Goal: Communication & Community: Ask a question

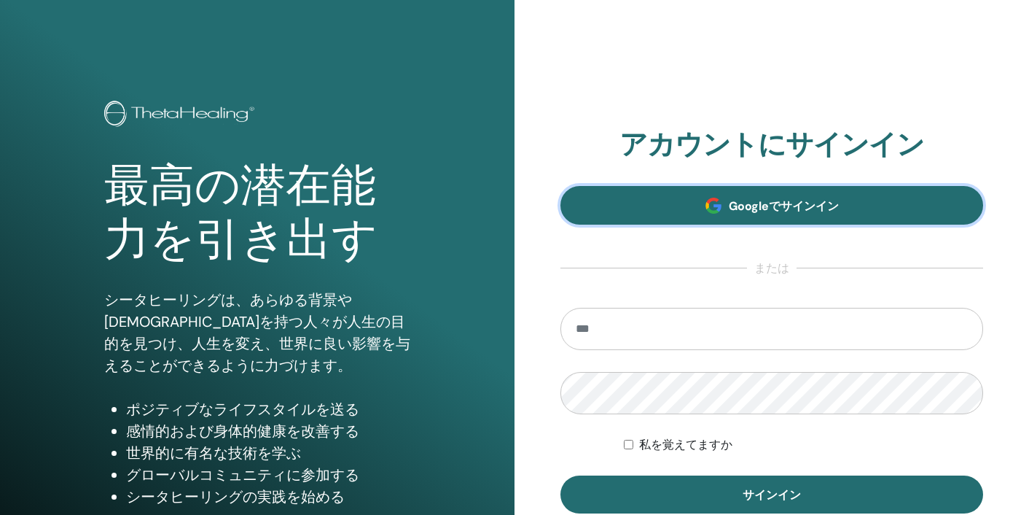
click at [761, 197] on link "Googleでサインイン" at bounding box center [771, 205] width 423 height 39
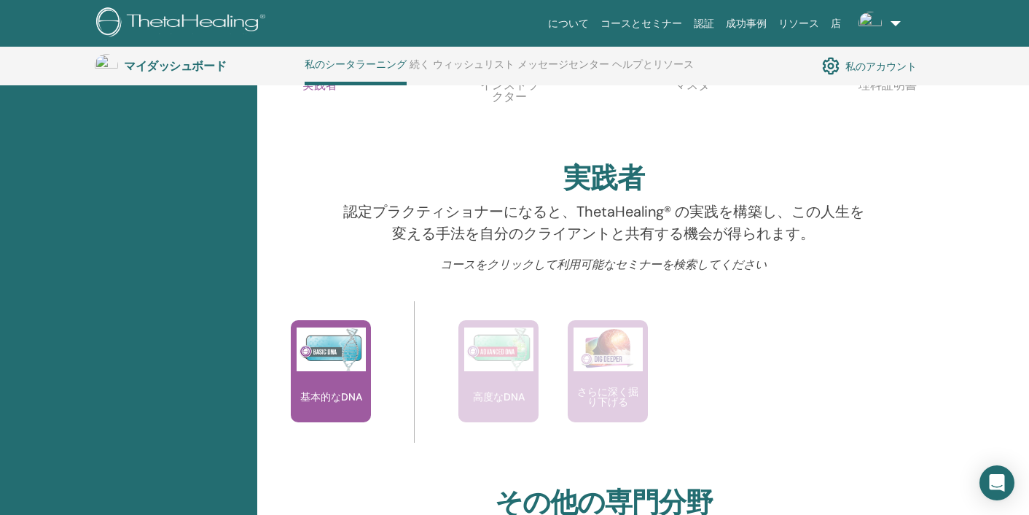
scroll to position [388, 0]
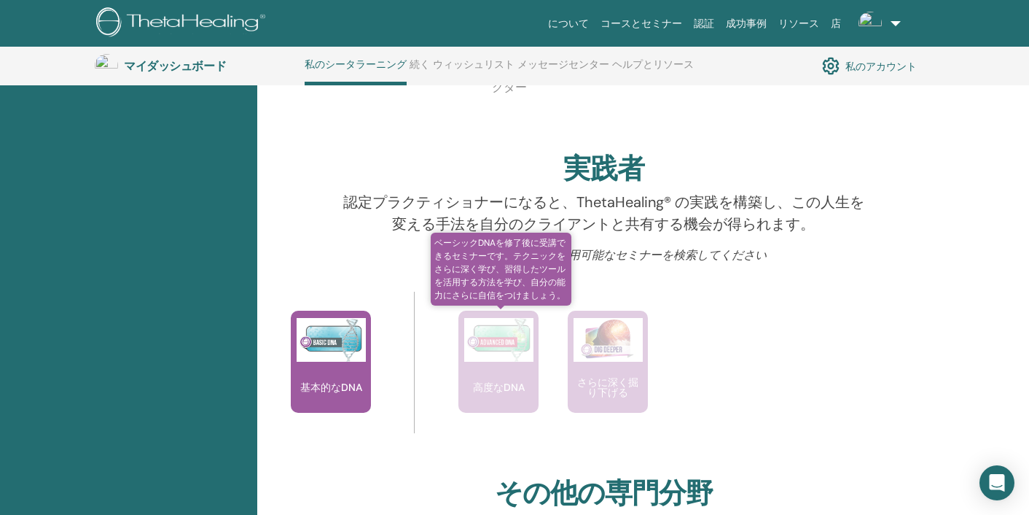
click at [491, 377] on div "高度なDNA" at bounding box center [498, 361] width 80 height 102
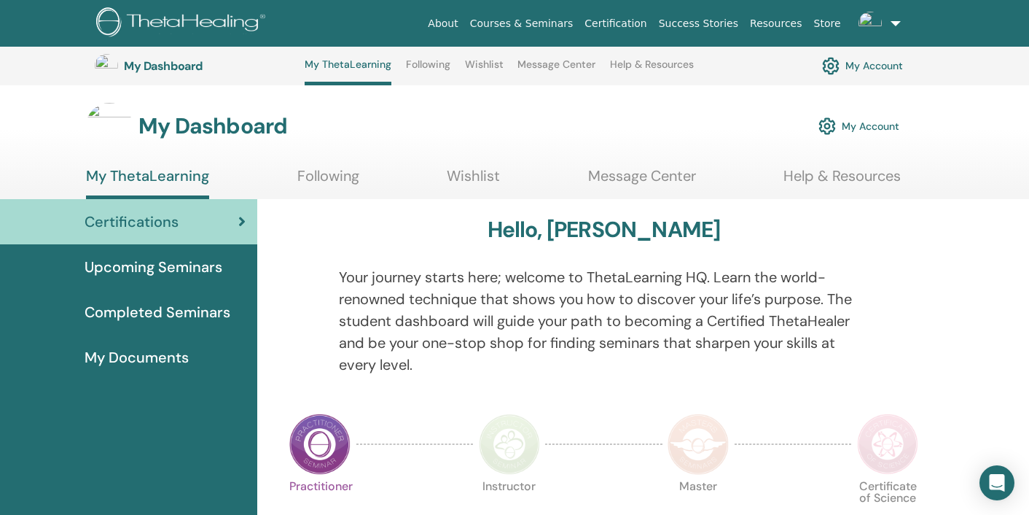
scroll to position [388, 0]
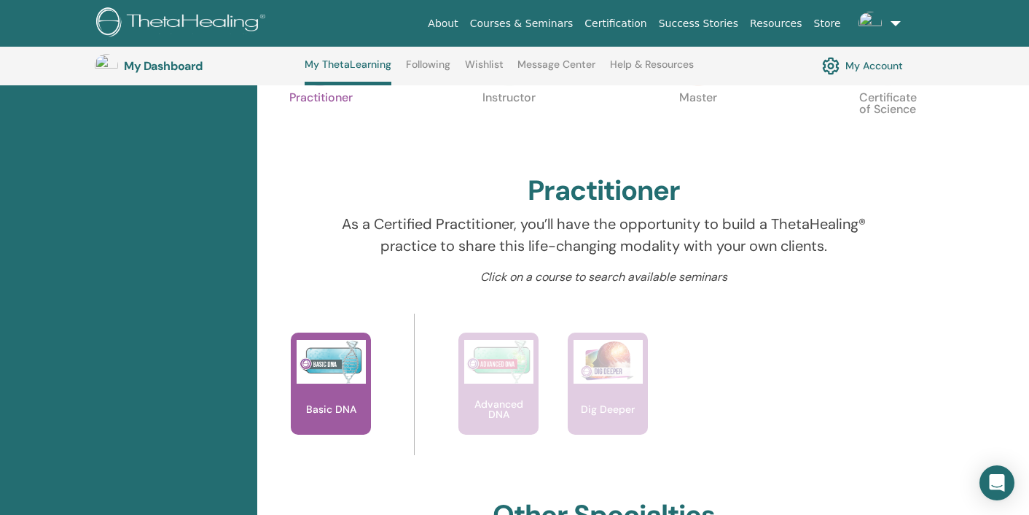
click at [885, 305] on div "Hello, Yoko Your journey starts here; welcome to ThetaLearning HQ. Learn the wo…" at bounding box center [604, 459] width 676 height 1299
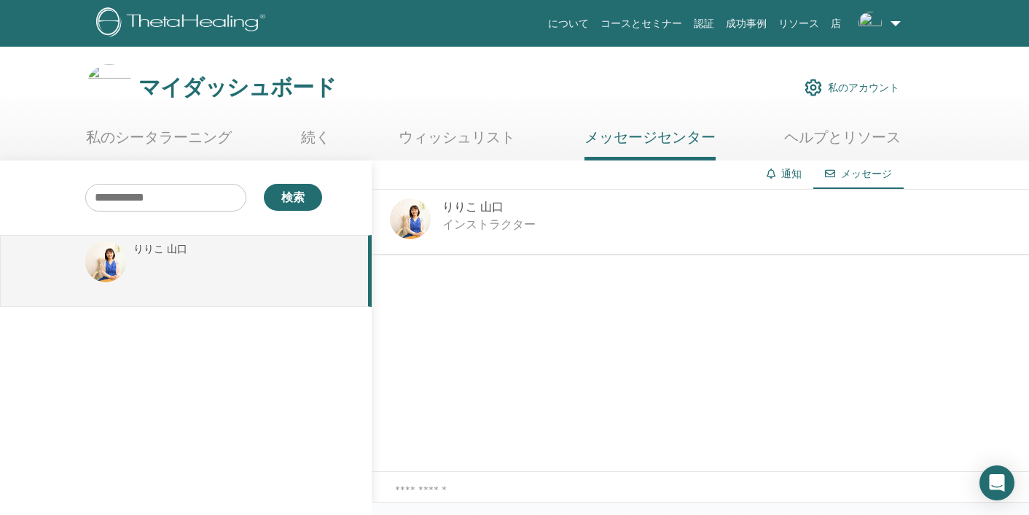
click at [482, 222] on font "インストラクター" at bounding box center [488, 223] width 93 height 15
click at [225, 138] on font "私のシータラーニング" at bounding box center [159, 137] width 146 height 19
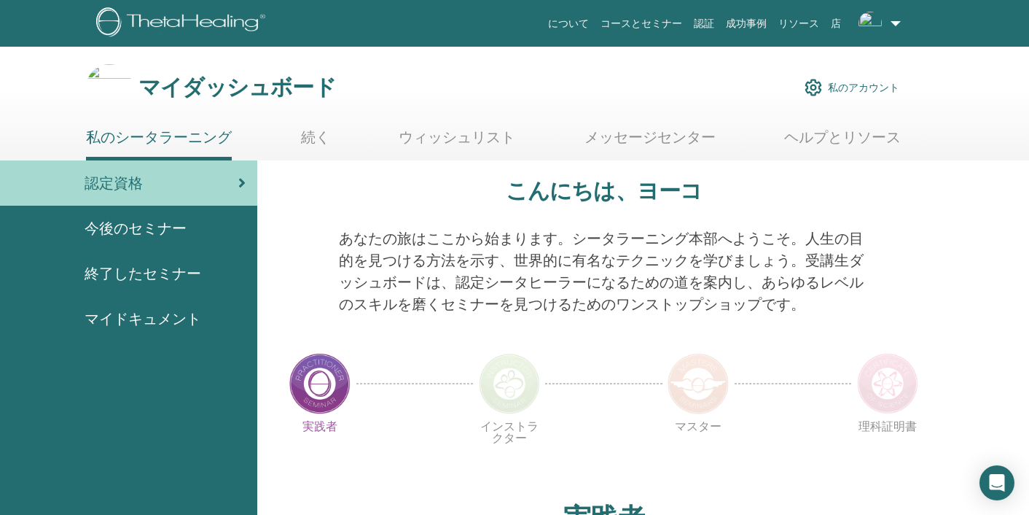
click at [328, 142] on font "続く" at bounding box center [315, 137] width 29 height 19
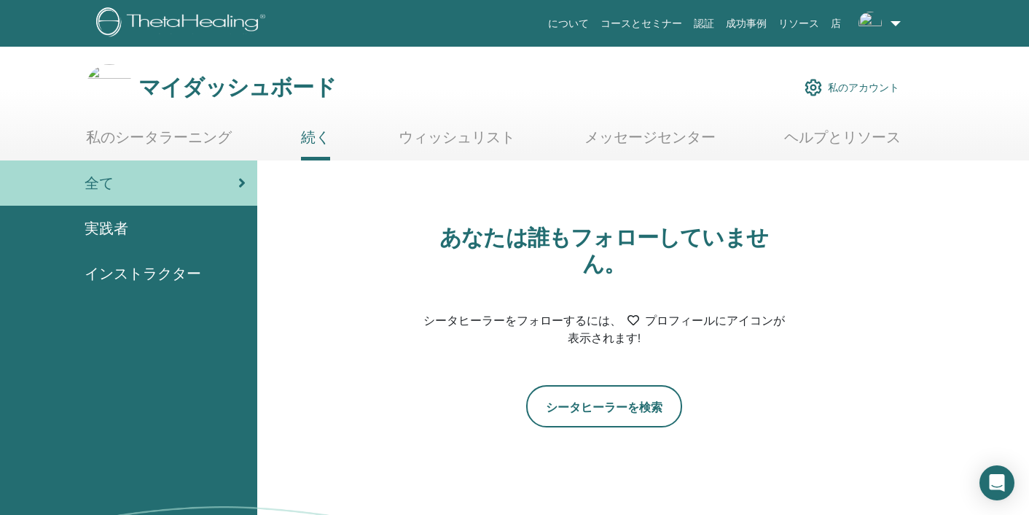
click at [440, 141] on font "ウィッシュリスト" at bounding box center [457, 137] width 117 height 19
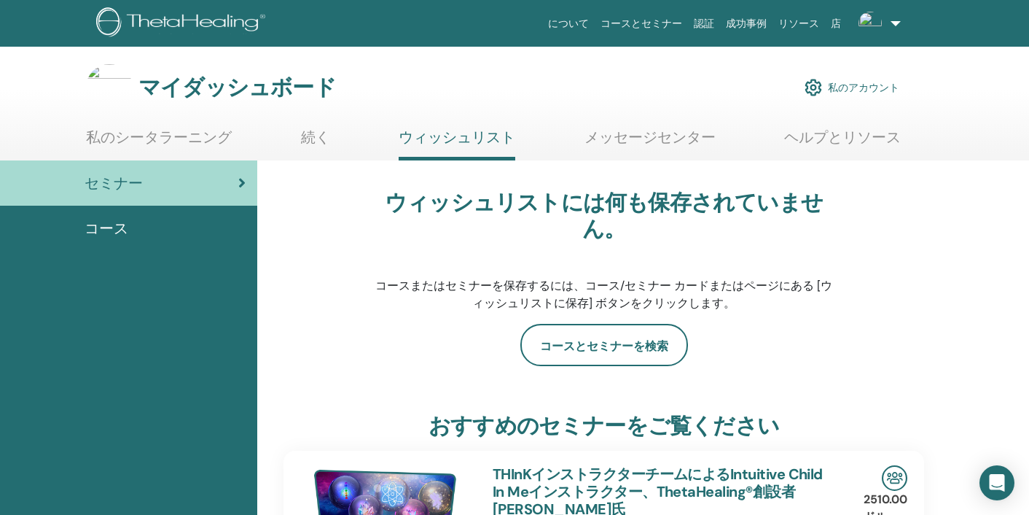
click at [633, 140] on font "メッセージセンター" at bounding box center [650, 137] width 131 height 19
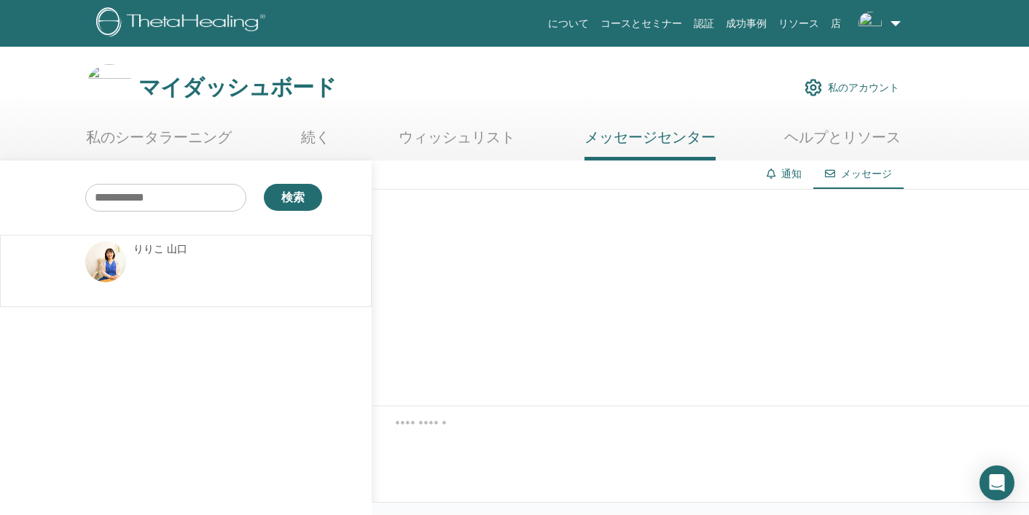
click at [619, 259] on div at bounding box center [700, 298] width 657 height 216
click at [829, 141] on font "ヘルプとリソース" at bounding box center [842, 137] width 117 height 19
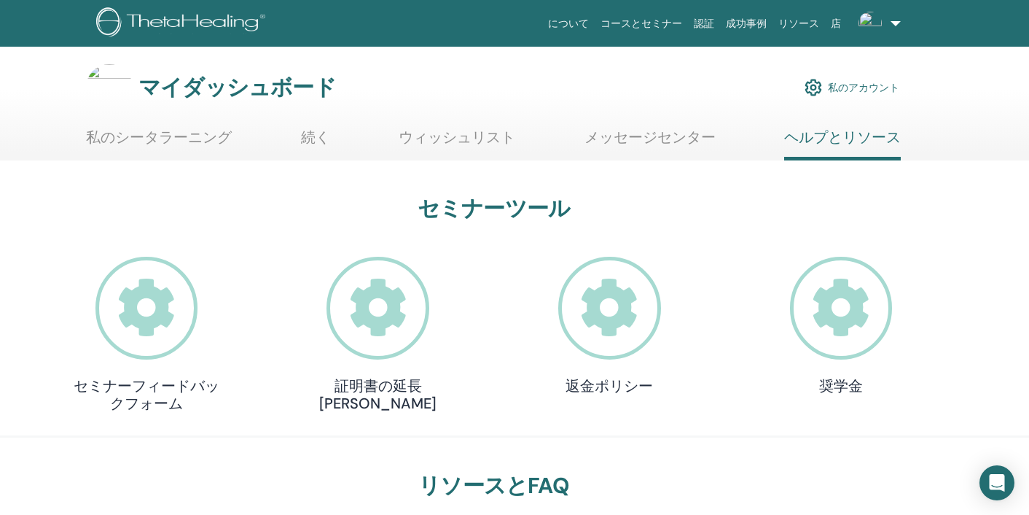
click at [858, 88] on font "私のアカウント" at bounding box center [863, 88] width 71 height 13
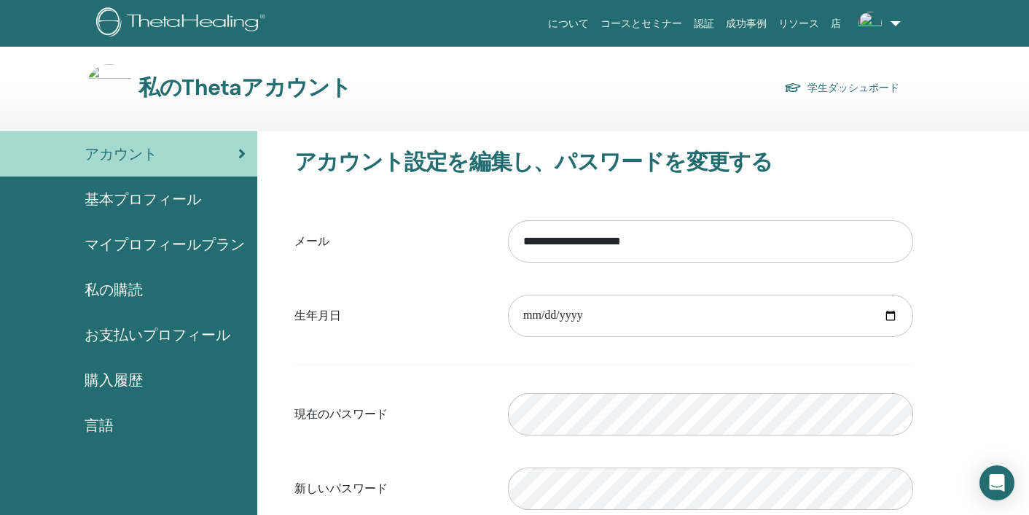
click at [941, 245] on div "**********" at bounding box center [604, 396] width 676 height 530
click at [211, 208] on div "基本プロフィール" at bounding box center [129, 199] width 234 height 22
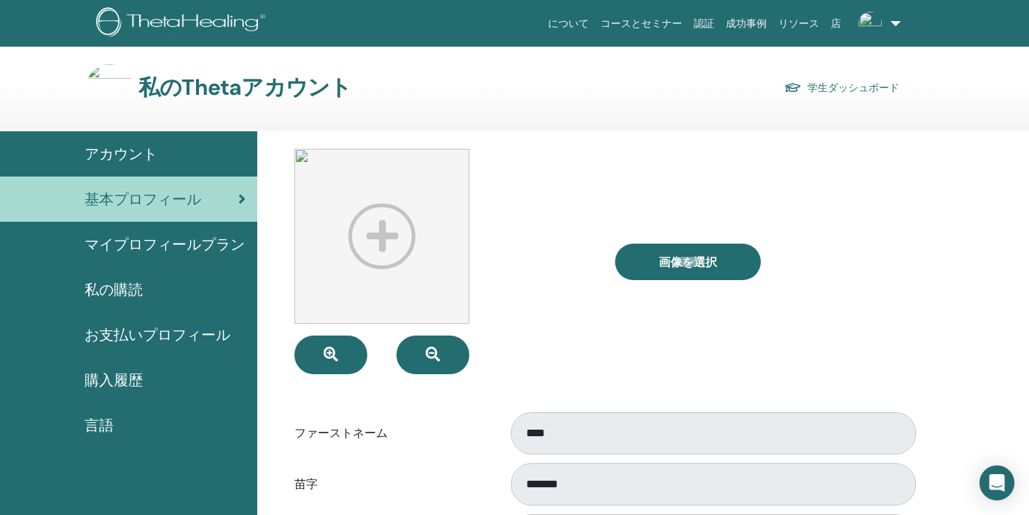
click at [195, 244] on font "マイプロフィールプラン" at bounding box center [165, 244] width 160 height 19
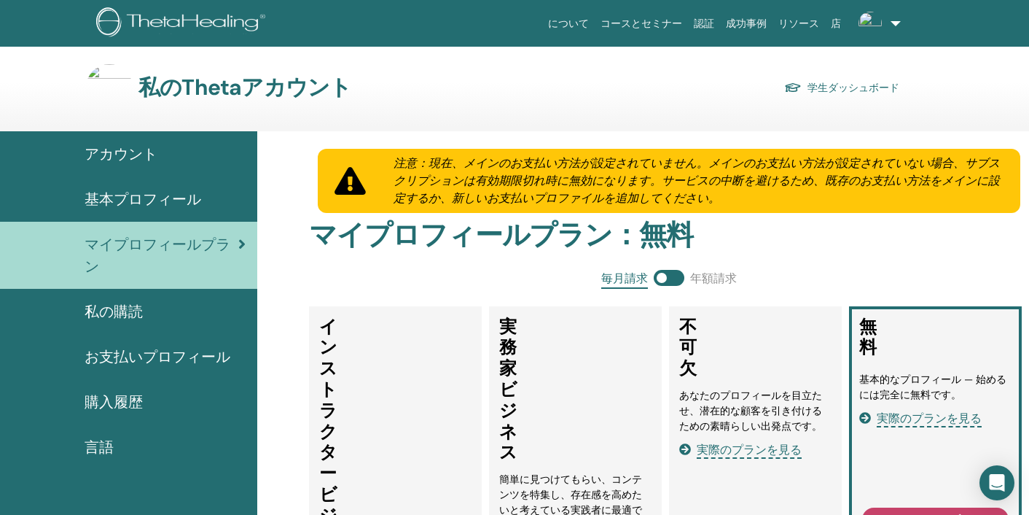
click at [149, 356] on font "お支払いプロフィール" at bounding box center [158, 356] width 146 height 19
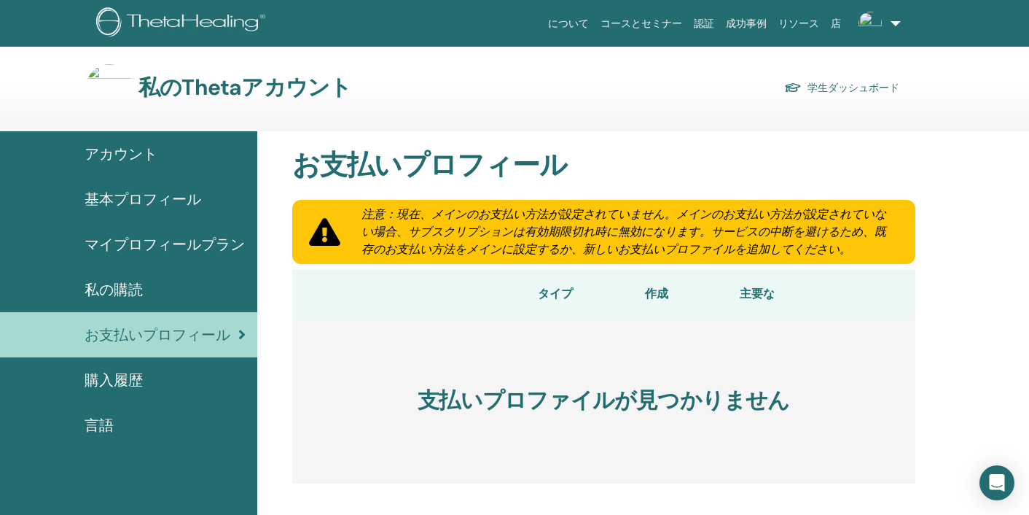
click at [138, 281] on font "私の購読" at bounding box center [114, 289] width 58 height 19
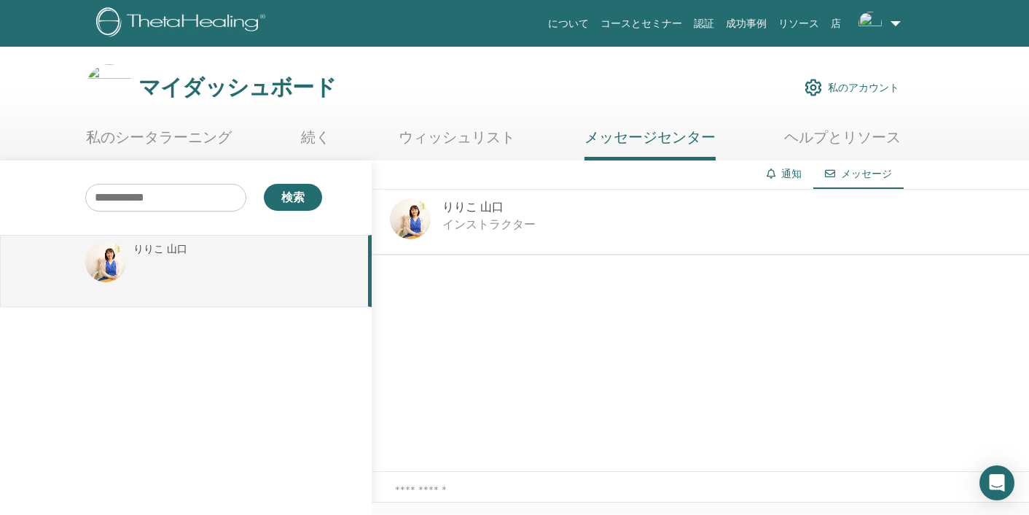
click at [648, 486] on textarea at bounding box center [712, 497] width 634 height 31
click at [842, 141] on font "ヘルプとリソース" at bounding box center [842, 137] width 117 height 19
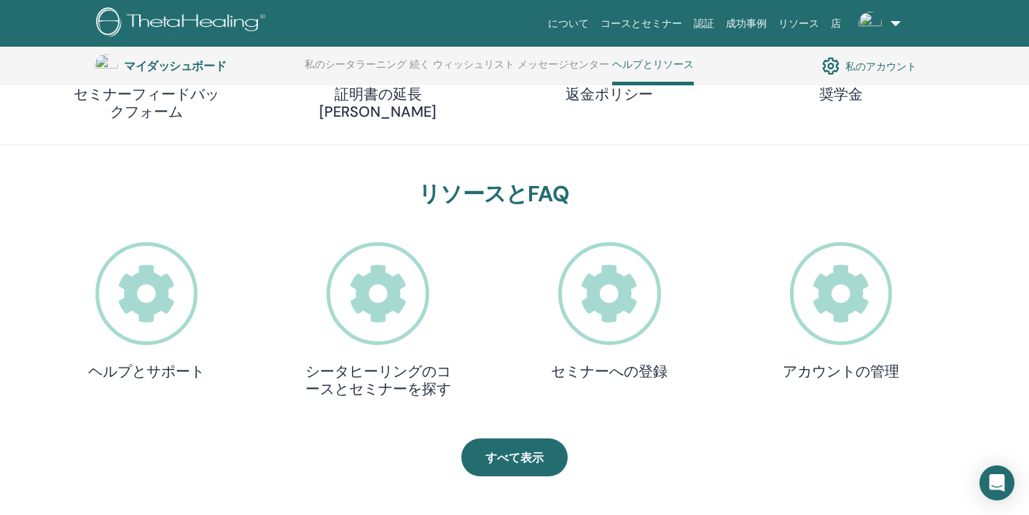
scroll to position [330, 0]
click at [624, 315] on icon at bounding box center [609, 292] width 103 height 103
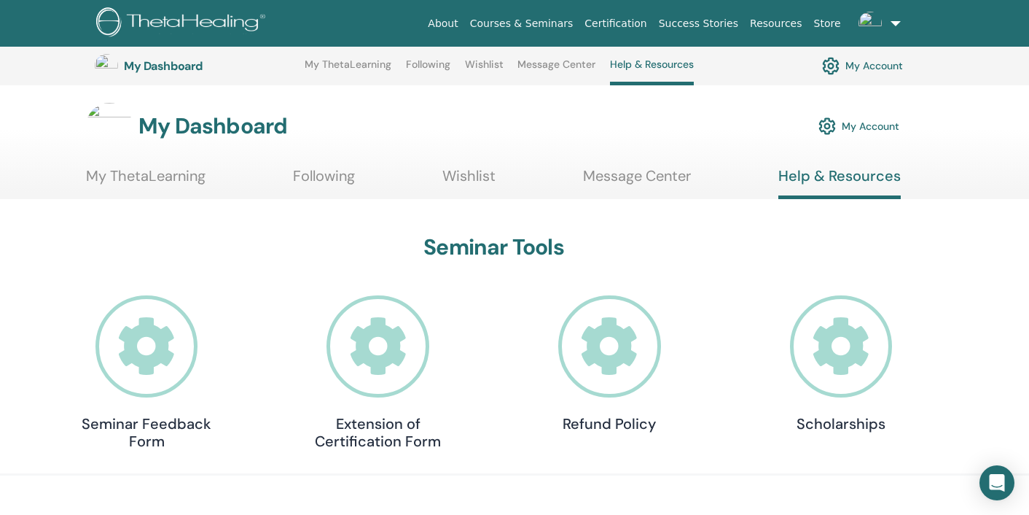
scroll to position [330, 0]
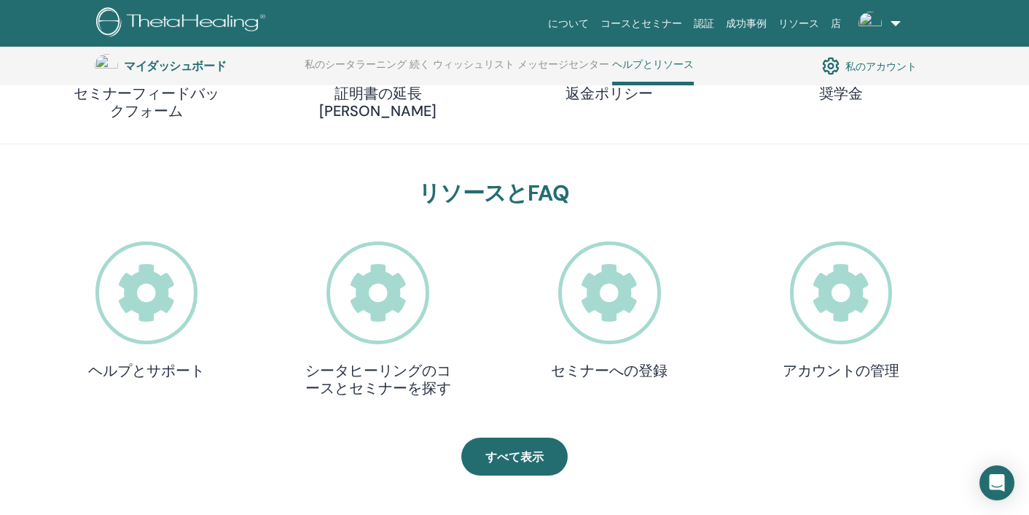
click at [367, 305] on icon at bounding box center [378, 292] width 103 height 103
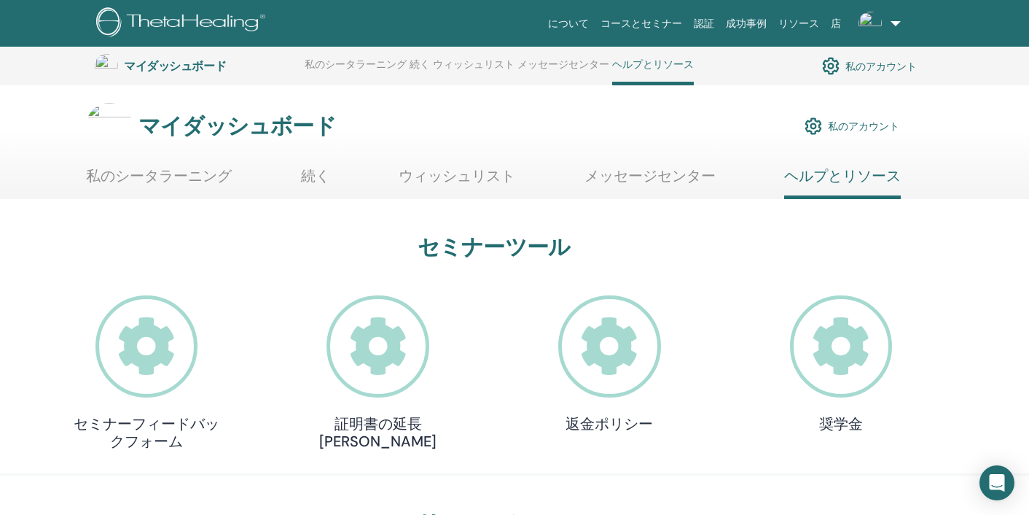
scroll to position [330, 0]
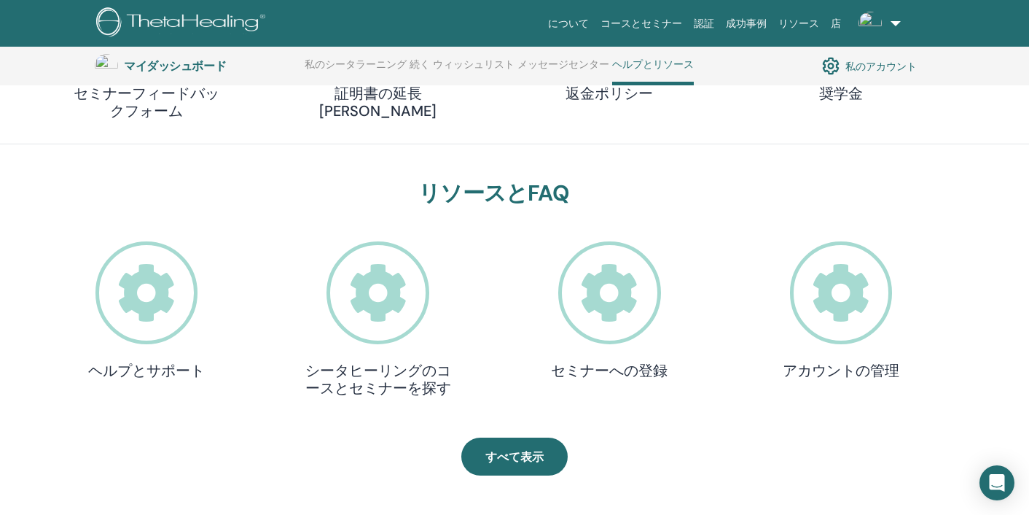
click at [180, 312] on icon at bounding box center [146, 292] width 103 height 103
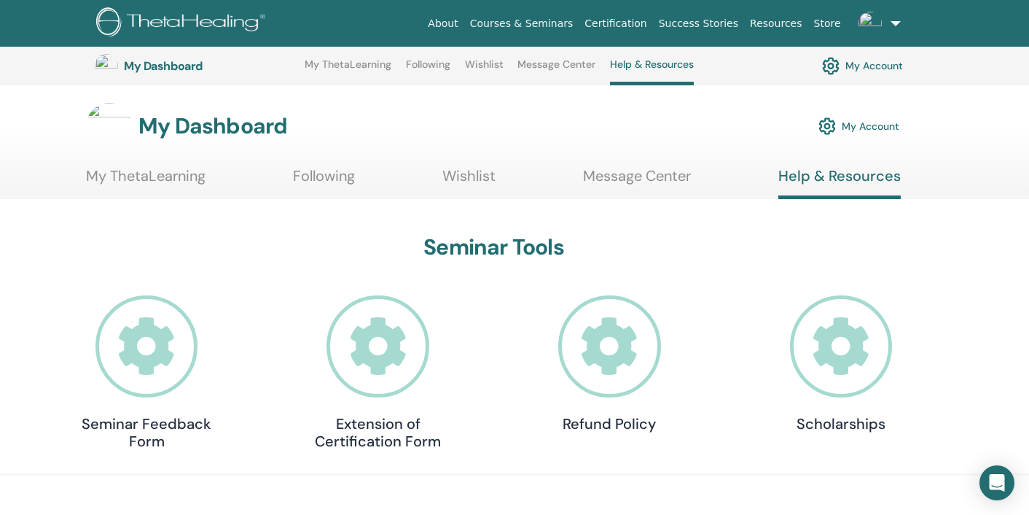
scroll to position [330, 0]
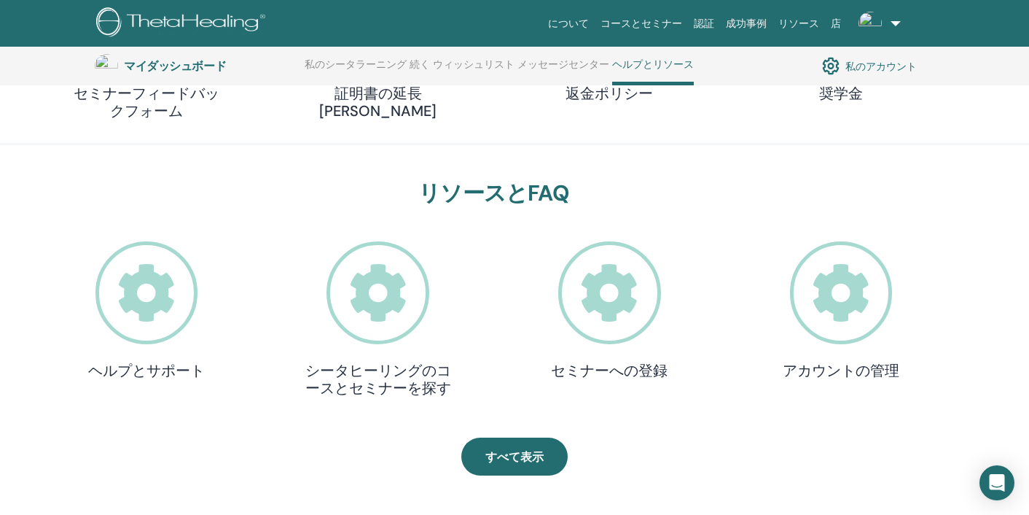
click at [825, 309] on icon at bounding box center [841, 292] width 103 height 103
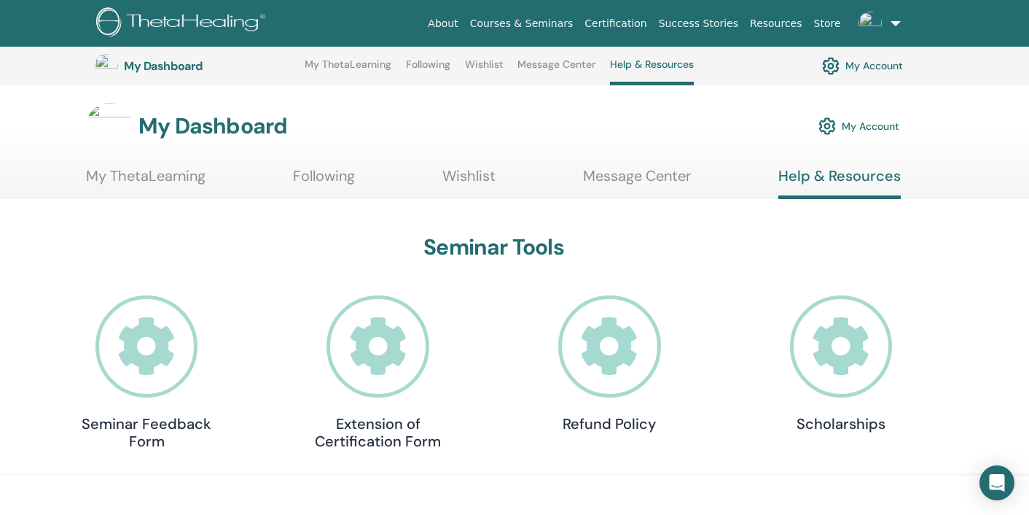
scroll to position [330, 0]
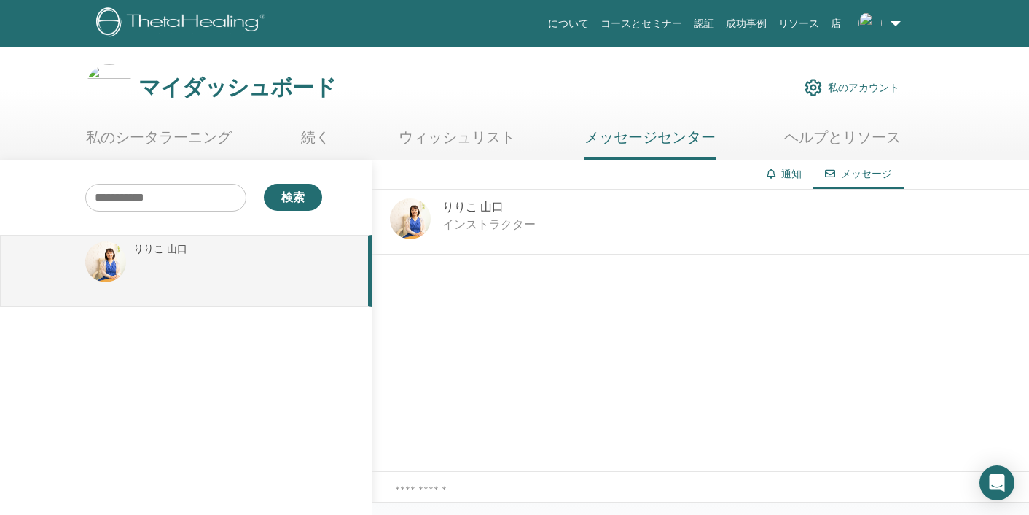
click at [462, 486] on textarea at bounding box center [712, 497] width 634 height 31
type textarea "*"
click at [628, 488] on textarea "**********" at bounding box center [712, 497] width 634 height 31
click at [702, 480] on div "**********" at bounding box center [700, 497] width 657 height 51
click at [692, 492] on textarea "**********" at bounding box center [712, 497] width 634 height 31
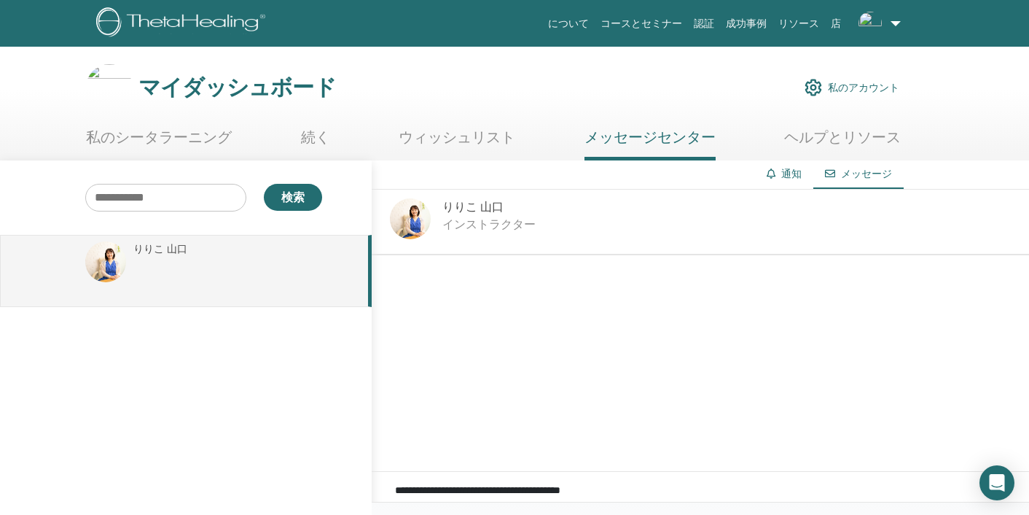
click at [840, 487] on textarea "**********" at bounding box center [712, 497] width 634 height 31
type textarea "**********"
click at [890, 453] on div at bounding box center [700, 363] width 657 height 216
click at [915, 480] on div "**********" at bounding box center [700, 497] width 657 height 51
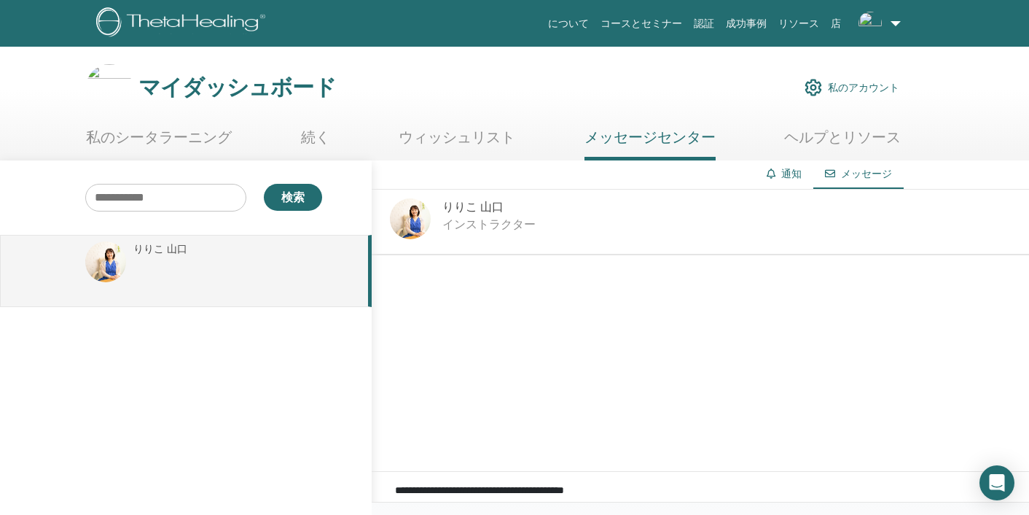
click at [898, 455] on div at bounding box center [700, 363] width 657 height 216
click at [878, 410] on div at bounding box center [700, 363] width 657 height 216
click at [852, 85] on font "私のアカウント" at bounding box center [863, 88] width 71 height 13
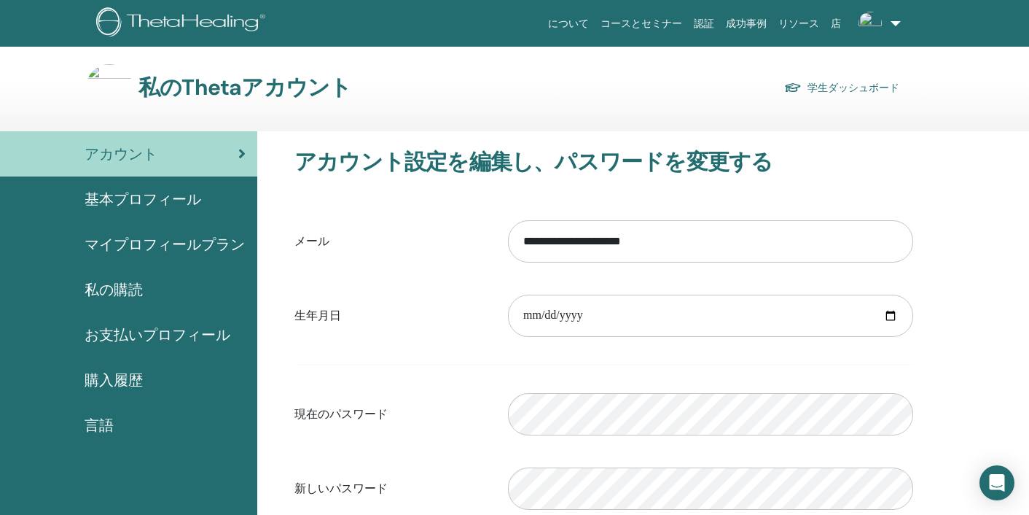
click at [209, 195] on div "基本プロフィール" at bounding box center [129, 199] width 234 height 22
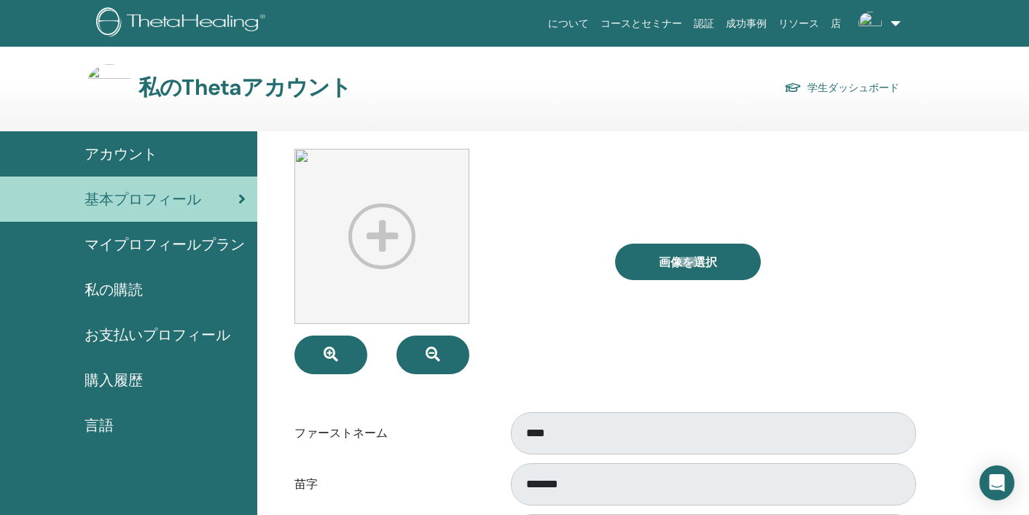
click at [996, 480] on icon "インターコムメッセンジャーを開く" at bounding box center [996, 482] width 17 height 19
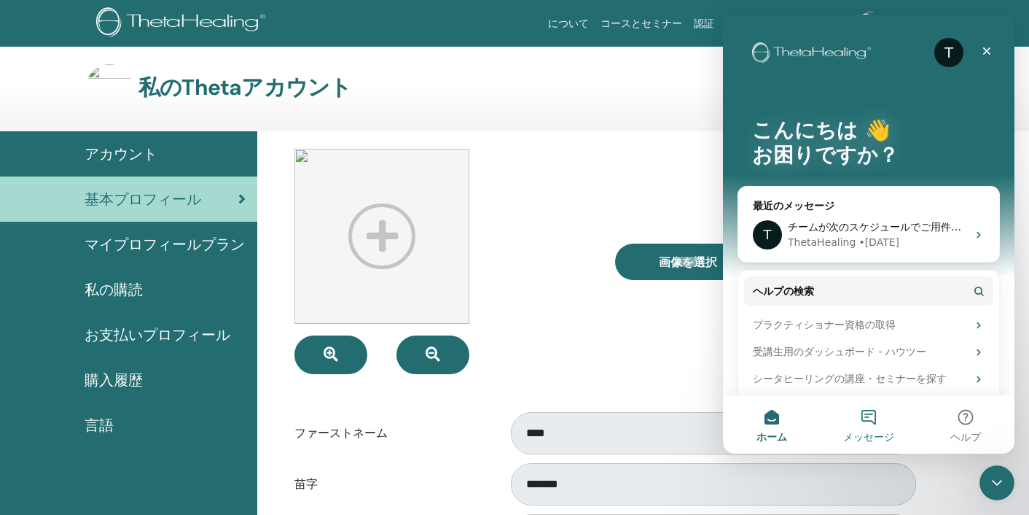
click at [873, 425] on button "メッセージ" at bounding box center [868, 424] width 97 height 58
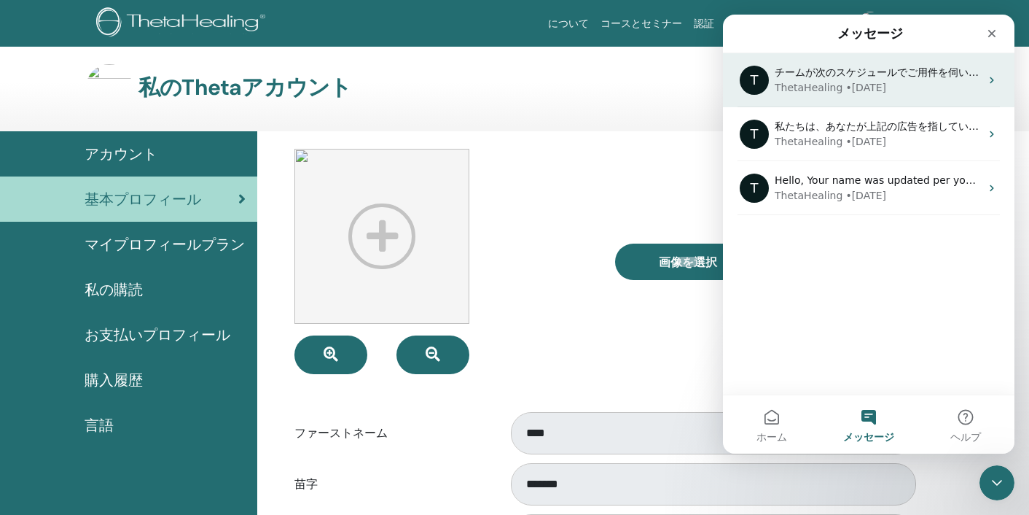
click at [897, 79] on div "チームが次のスケジュールでご用件を伺います： 🕒 明日" at bounding box center [878, 72] width 206 height 15
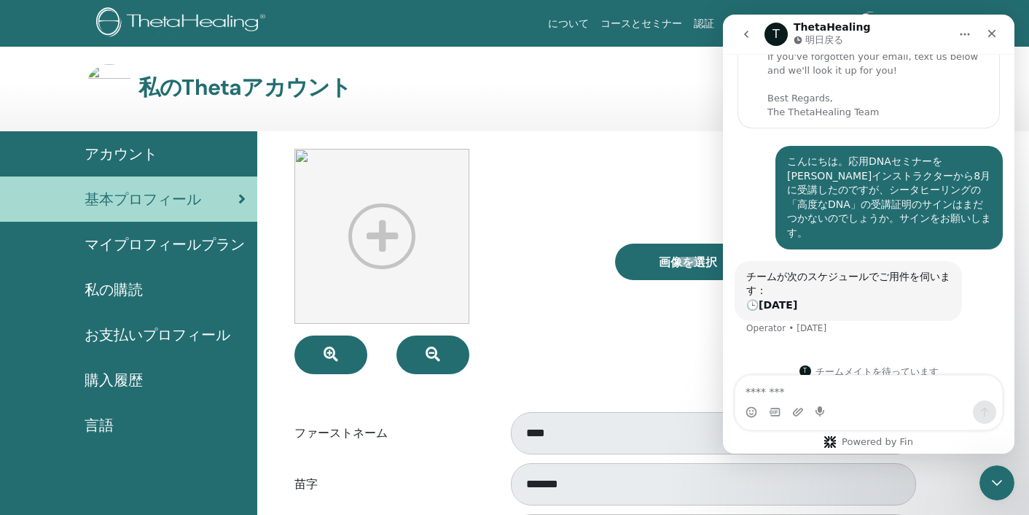
scroll to position [98, 0]
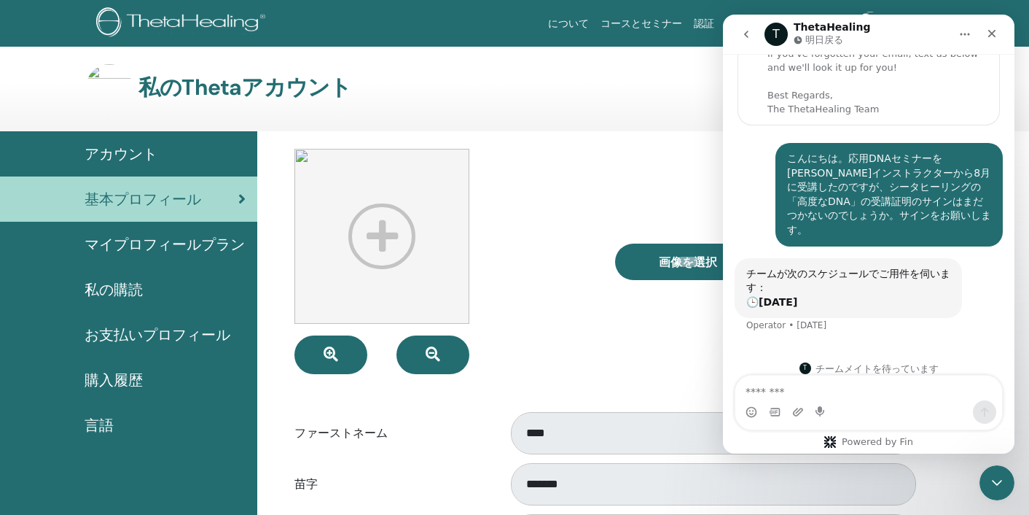
click at [772, 296] on b "明日" at bounding box center [778, 302] width 39 height 12
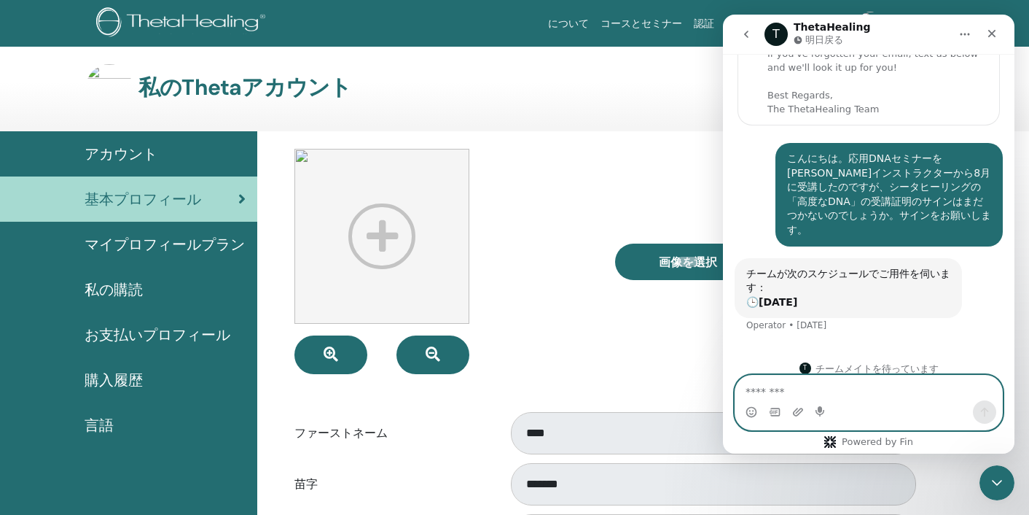
click at [791, 388] on textarea "メッセージ..." at bounding box center [868, 387] width 267 height 25
type textarea "**********"
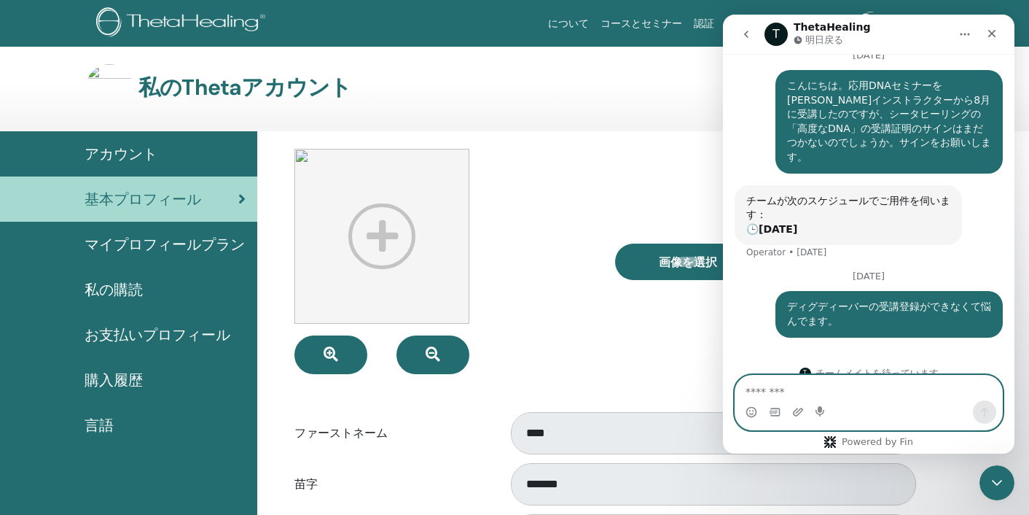
scroll to position [195, 0]
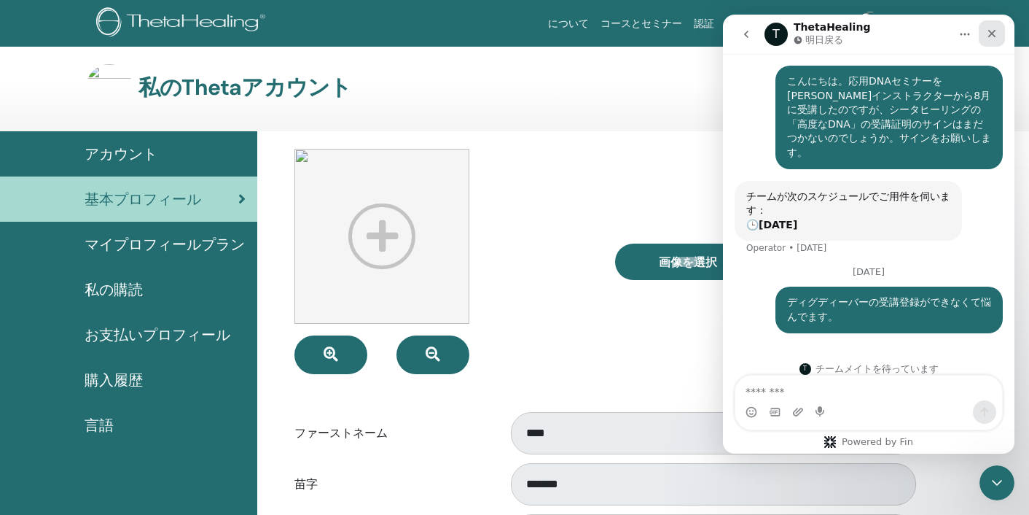
click at [993, 31] on icon "クローズ" at bounding box center [992, 34] width 12 height 12
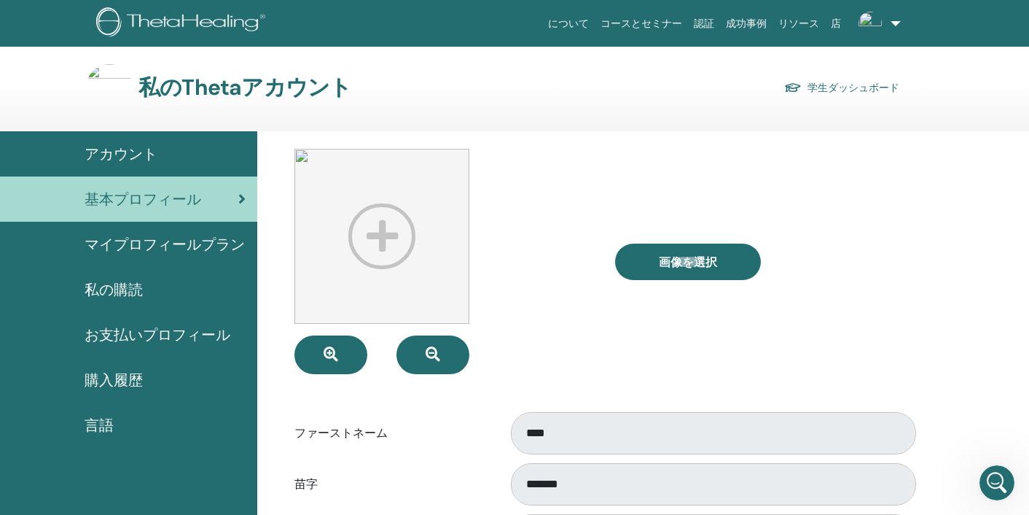
scroll to position [181, 0]
